Goal: Task Accomplishment & Management: Manage account settings

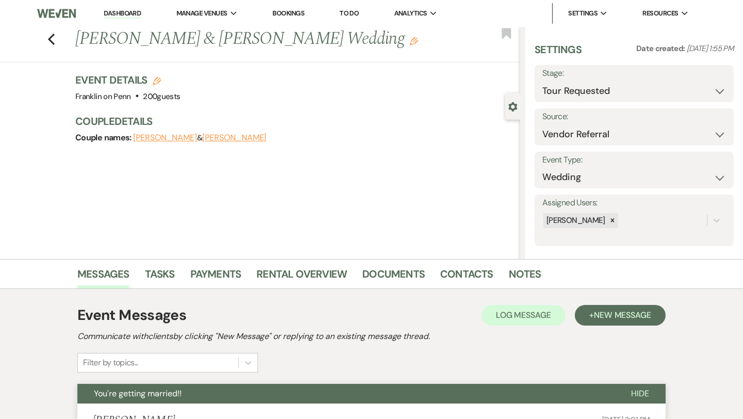
select select "2"
select select "24"
click at [52, 38] on icon "Previous" at bounding box center [51, 39] width 8 height 12
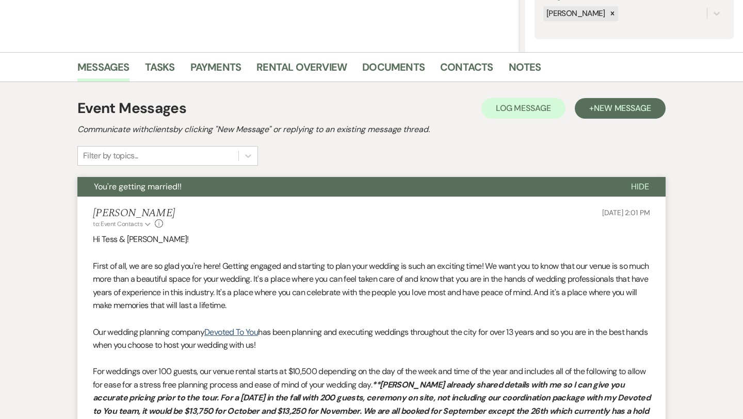
select select "2"
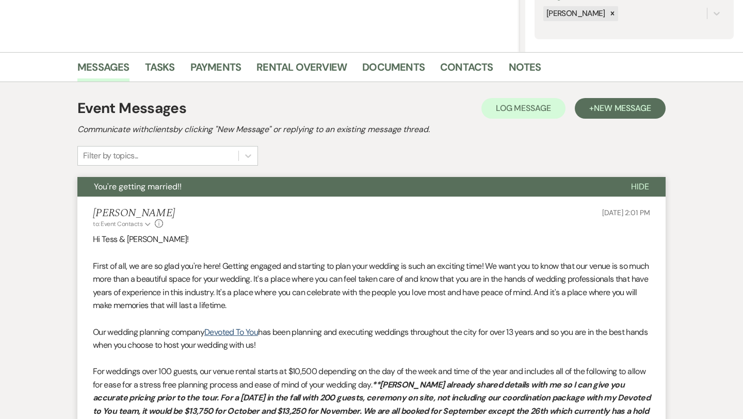
select select "2"
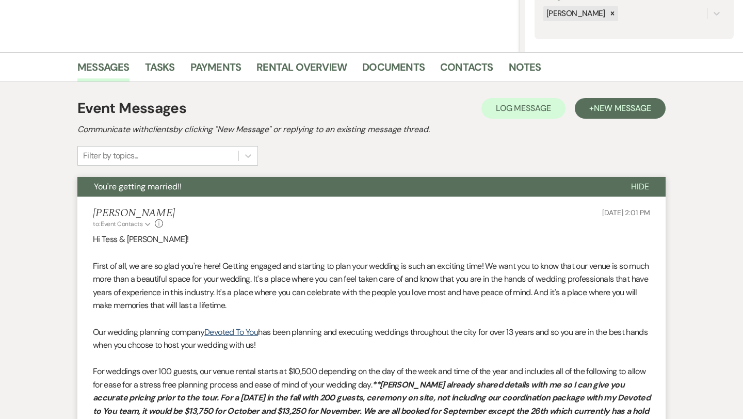
select select "2"
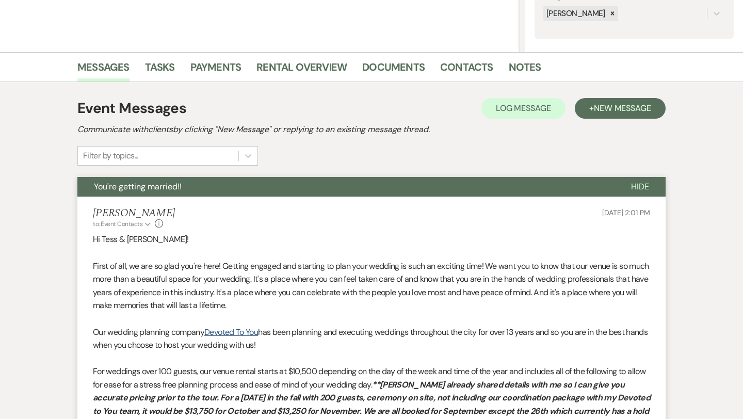
select select "2"
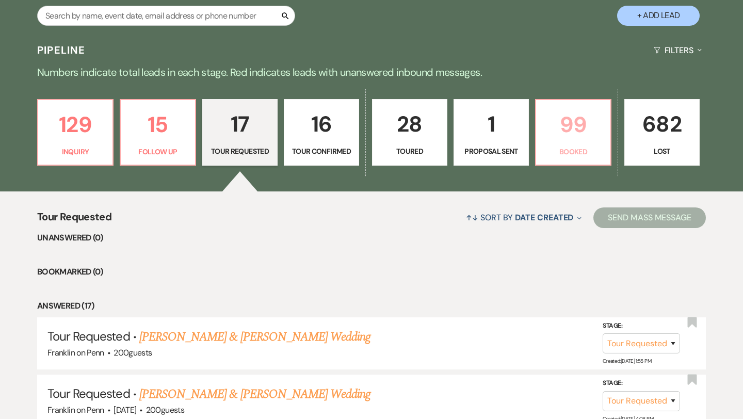
click at [575, 124] on p "99" at bounding box center [573, 124] width 62 height 35
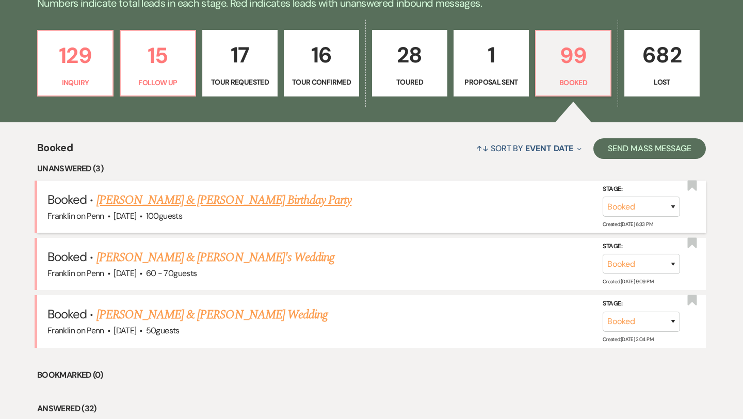
scroll to position [278, 0]
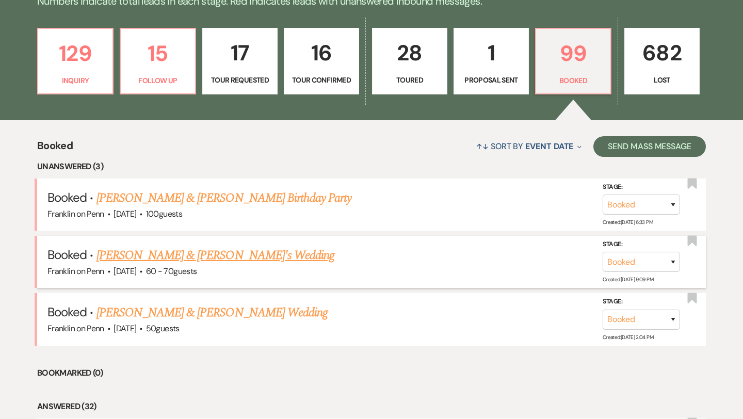
click at [244, 256] on link "[PERSON_NAME] & [PERSON_NAME]'s Wedding" at bounding box center [215, 255] width 238 height 19
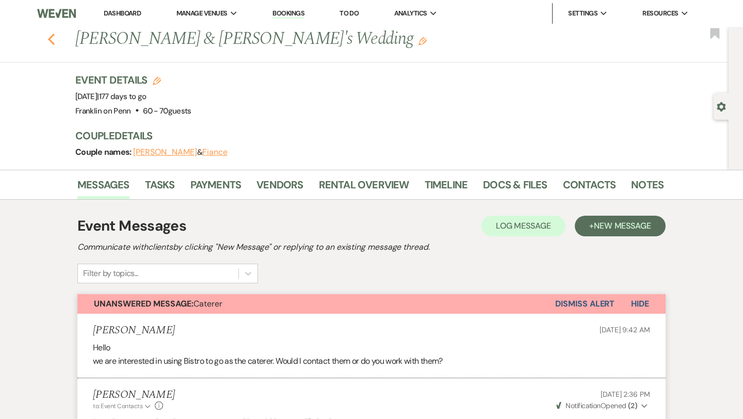
click at [52, 40] on icon "Previous" at bounding box center [51, 39] width 8 height 12
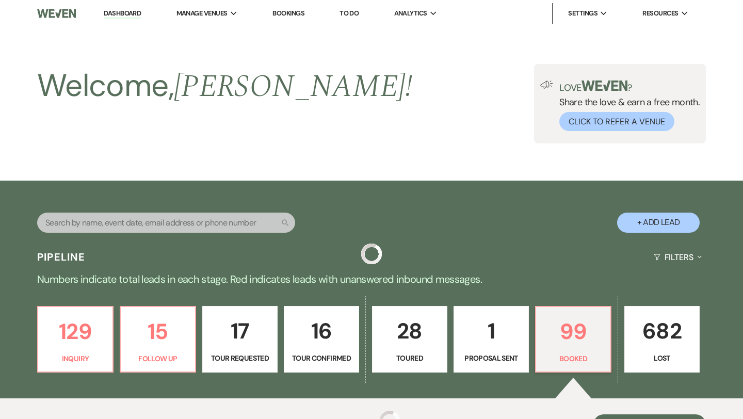
scroll to position [278, 0]
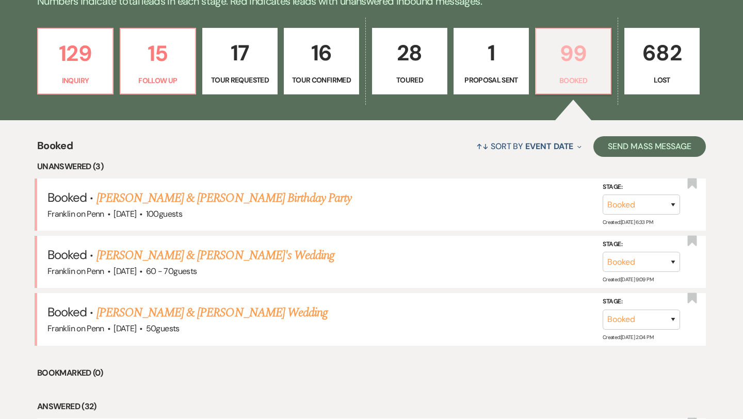
click at [579, 54] on p "99" at bounding box center [573, 53] width 62 height 35
click at [200, 257] on link "[PERSON_NAME] & [PERSON_NAME]'s Wedding" at bounding box center [215, 255] width 238 height 19
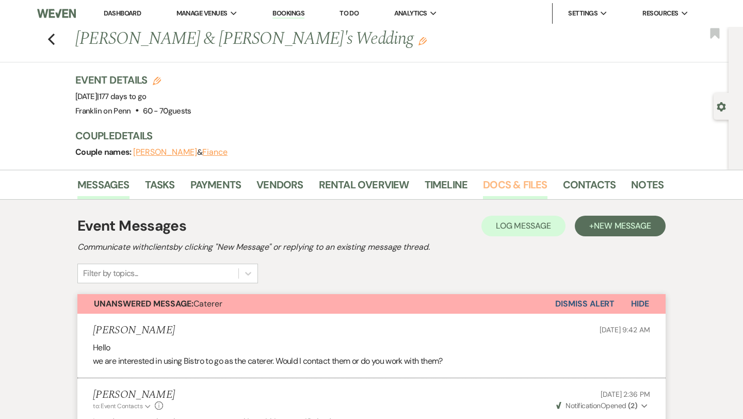
click at [536, 180] on link "Docs & Files" at bounding box center [515, 187] width 64 height 23
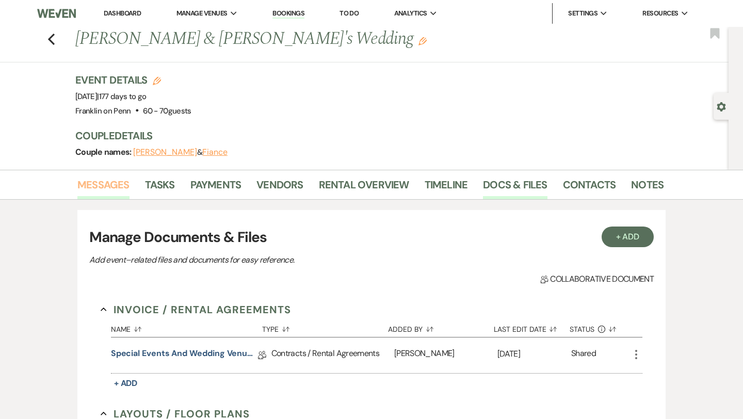
click at [117, 185] on link "Messages" at bounding box center [103, 187] width 52 height 23
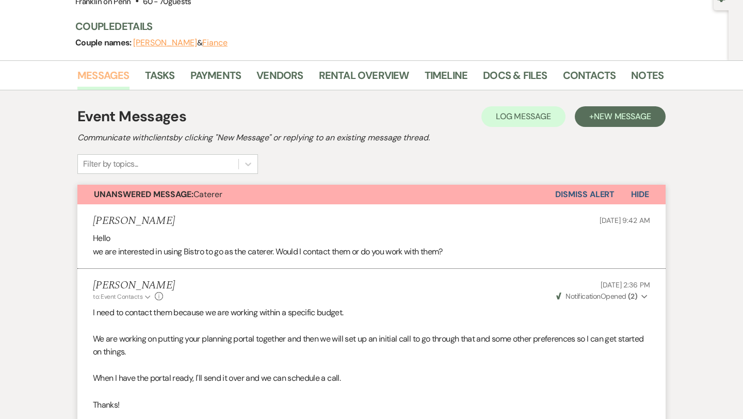
scroll to position [105, 0]
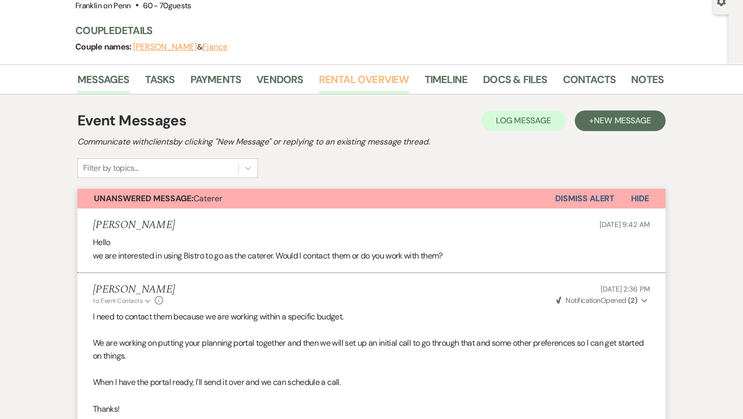
click at [391, 79] on link "Rental Overview" at bounding box center [364, 82] width 90 height 23
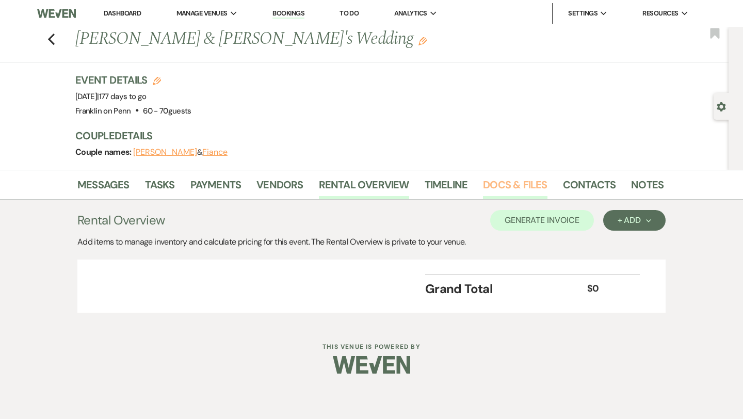
click at [533, 183] on link "Docs & Files" at bounding box center [515, 187] width 64 height 23
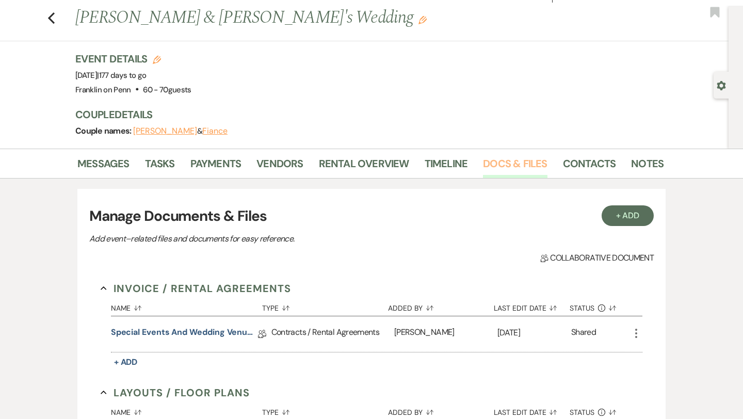
scroll to position [15, 0]
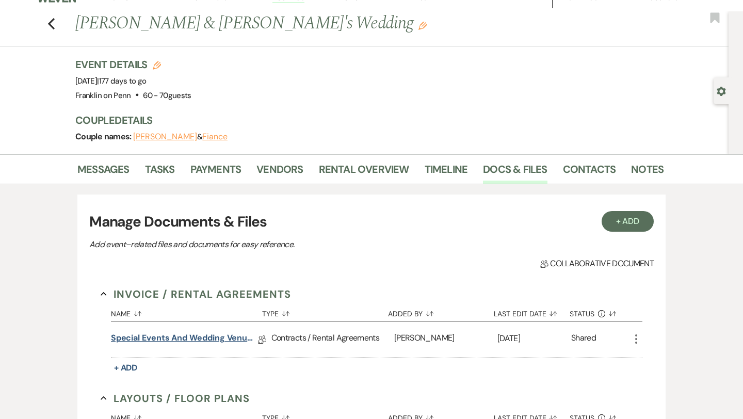
click at [239, 338] on link "Special Events and Wedding Venue Contract" at bounding box center [184, 340] width 147 height 16
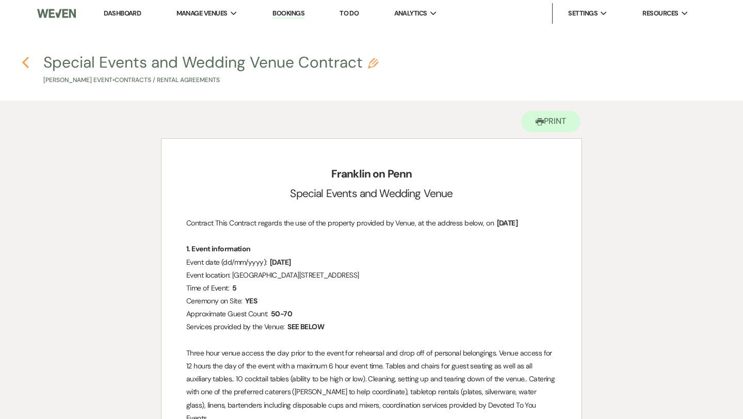
click at [24, 63] on use "button" at bounding box center [25, 62] width 7 height 11
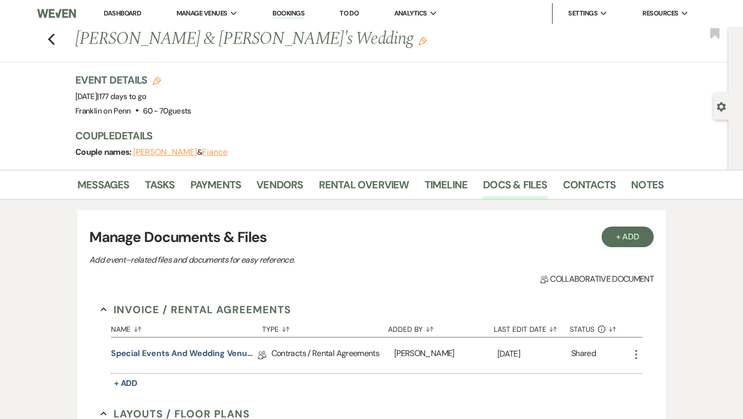
scroll to position [15, 0]
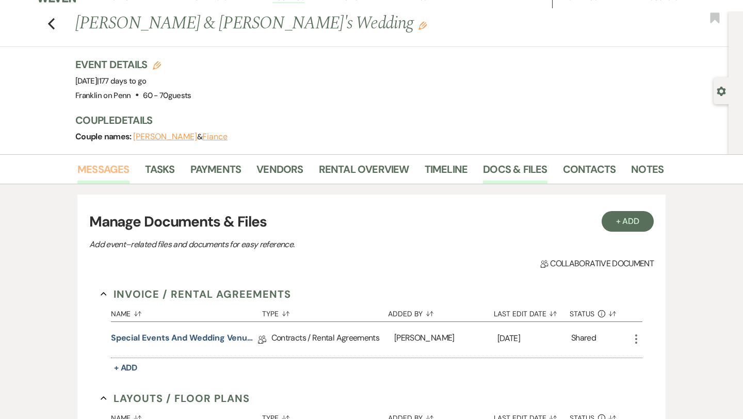
click at [124, 171] on link "Messages" at bounding box center [103, 172] width 52 height 23
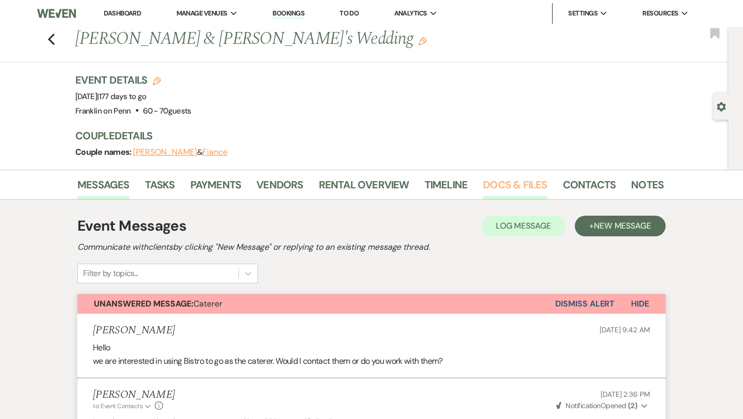
click at [519, 185] on link "Docs & Files" at bounding box center [515, 187] width 64 height 23
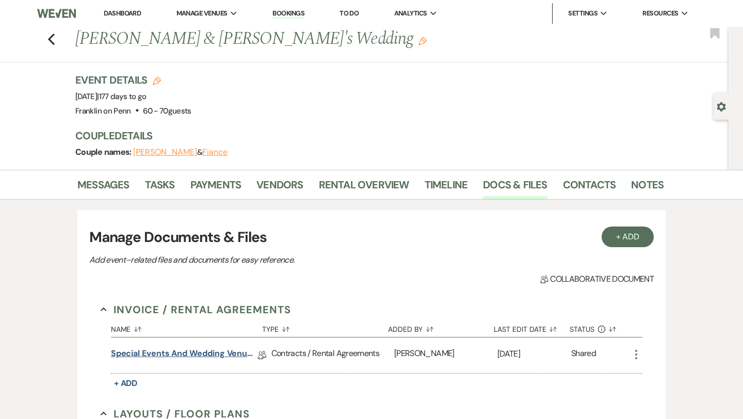
click at [224, 353] on link "Special Events and Wedding Venue Contract" at bounding box center [184, 355] width 147 height 16
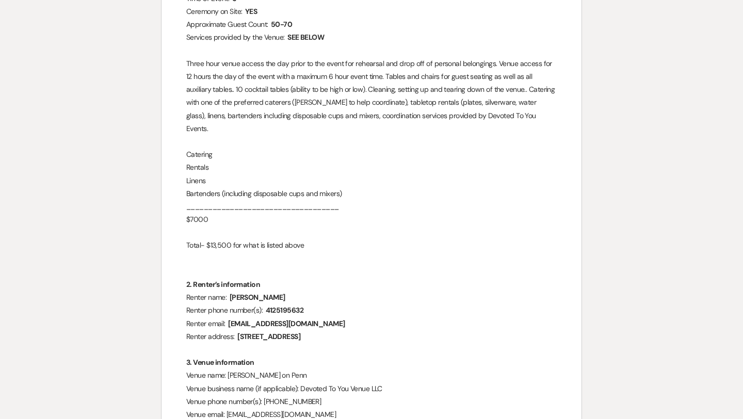
scroll to position [285, 0]
